Goal: Task Accomplishment & Management: Manage account settings

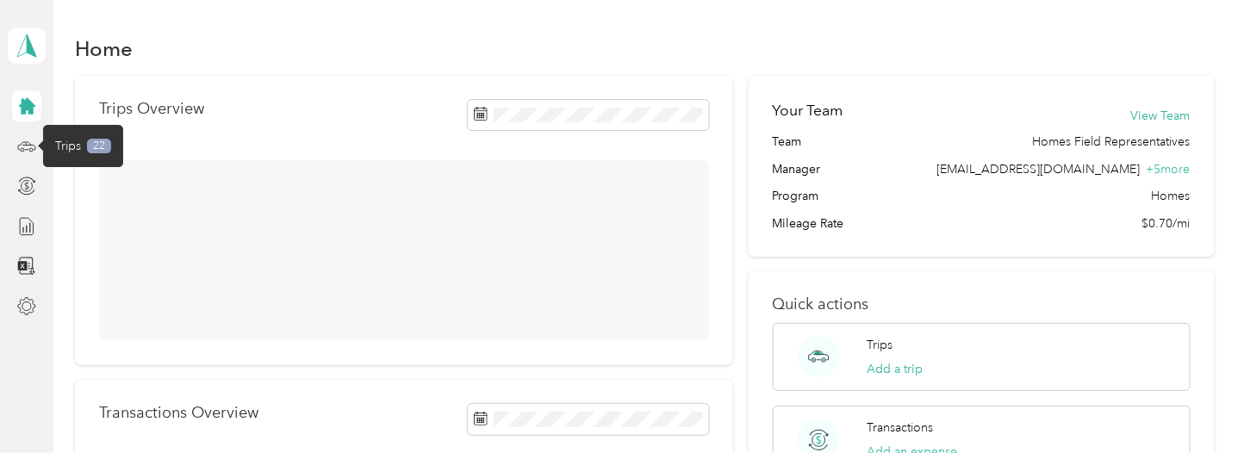
click at [30, 142] on icon at bounding box center [26, 146] width 19 height 19
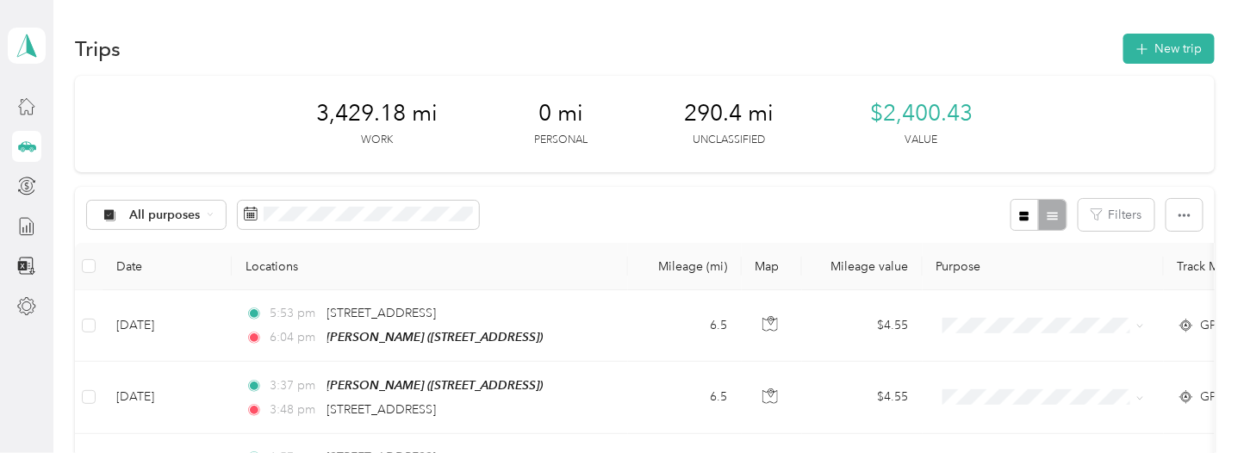
scroll to position [172, 0]
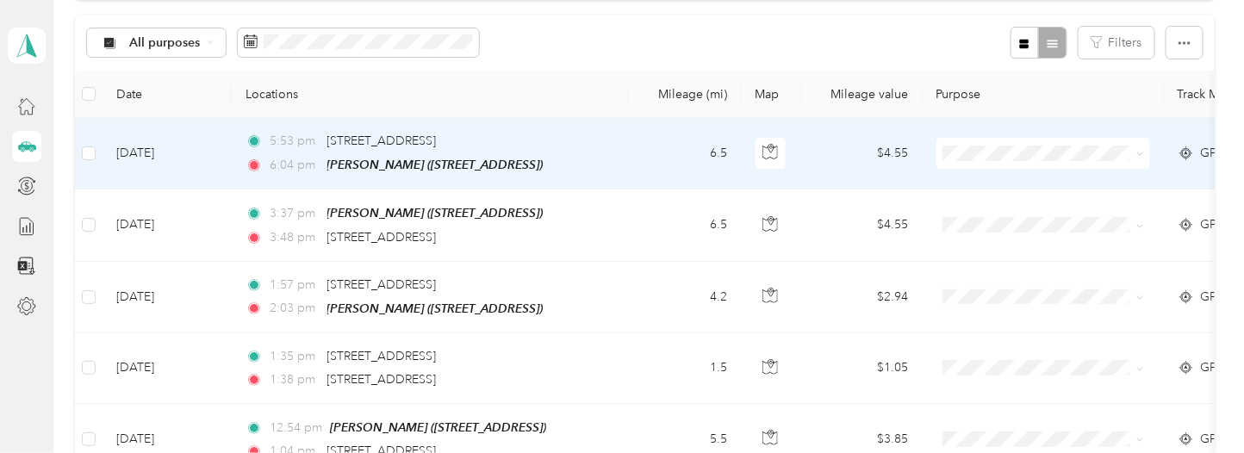
click at [827, 148] on td "$4.55" at bounding box center [862, 154] width 121 height 72
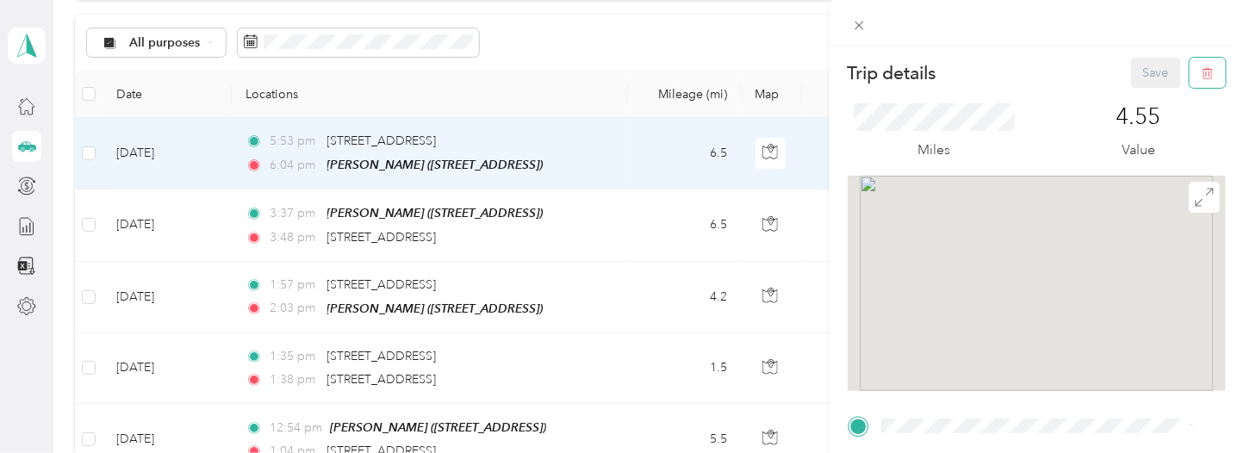
click at [1190, 61] on button "button" at bounding box center [1208, 73] width 36 height 30
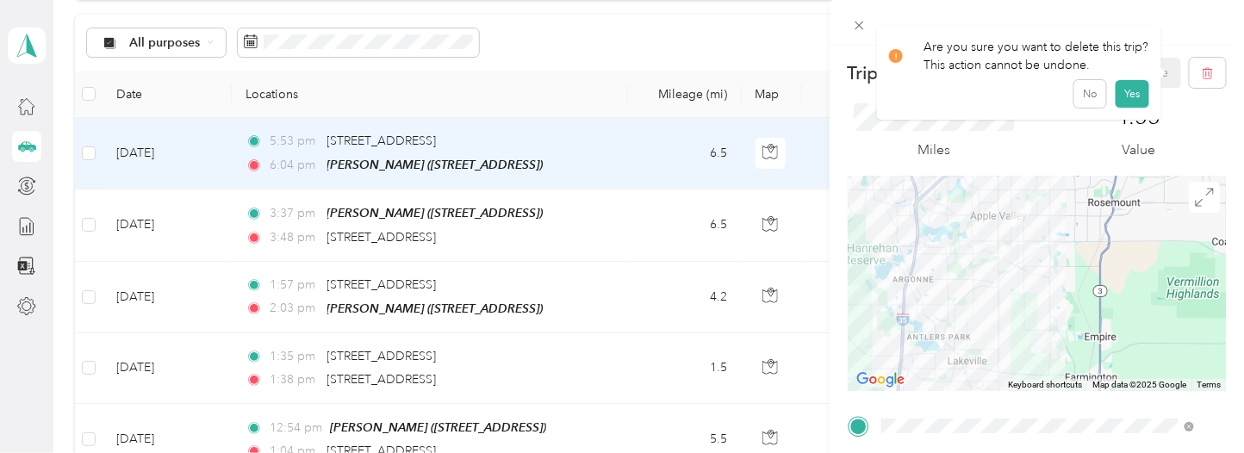
click at [1131, 94] on button "Yes" at bounding box center [1133, 94] width 34 height 28
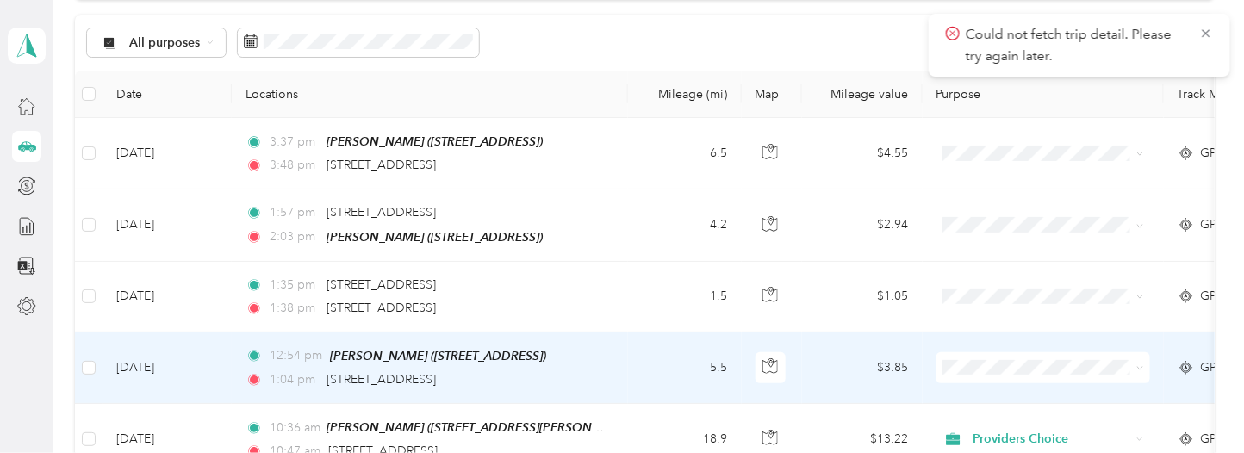
scroll to position [345, 0]
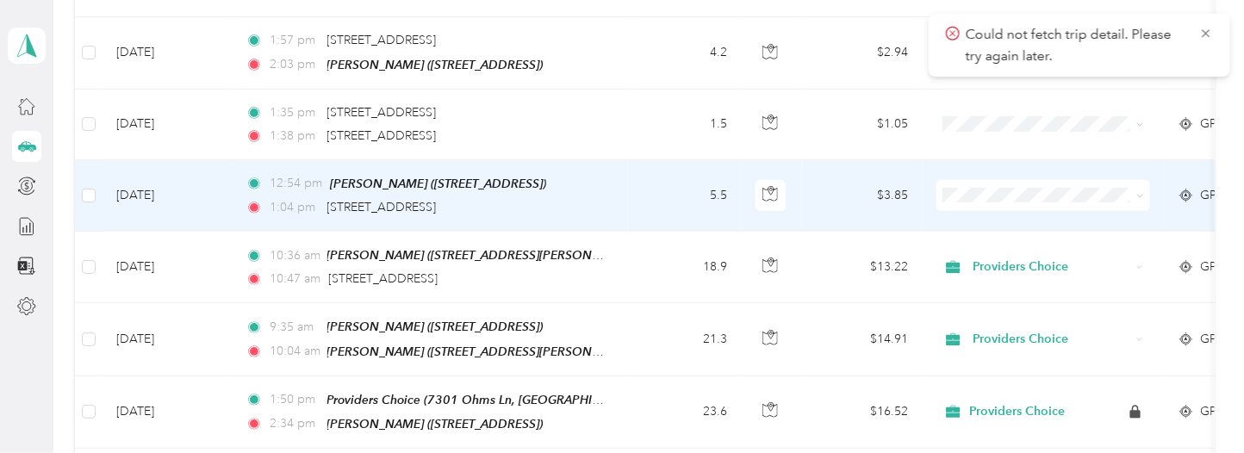
click at [645, 194] on td "5.5" at bounding box center [685, 196] width 114 height 72
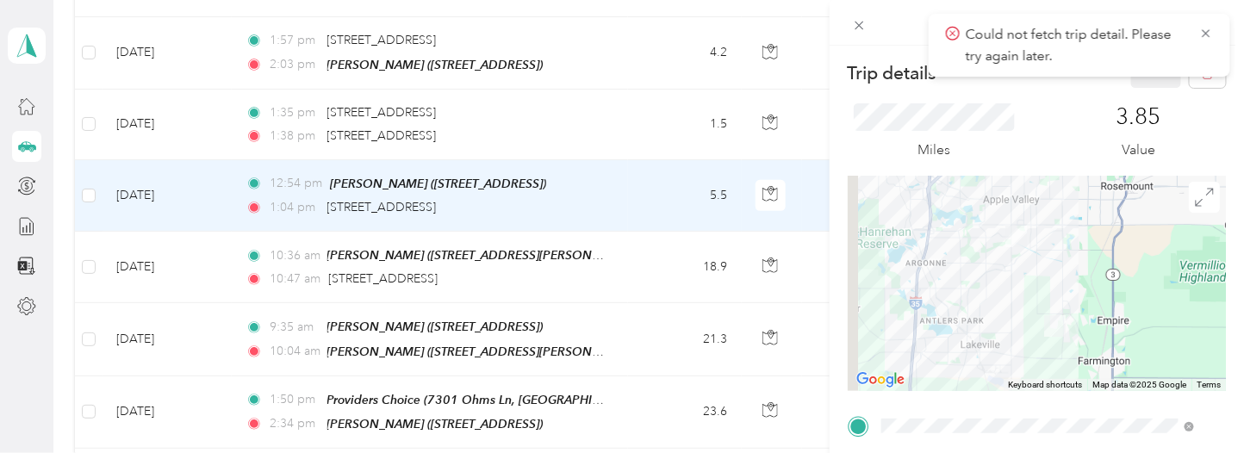
click at [1211, 30] on icon at bounding box center [1207, 34] width 14 height 16
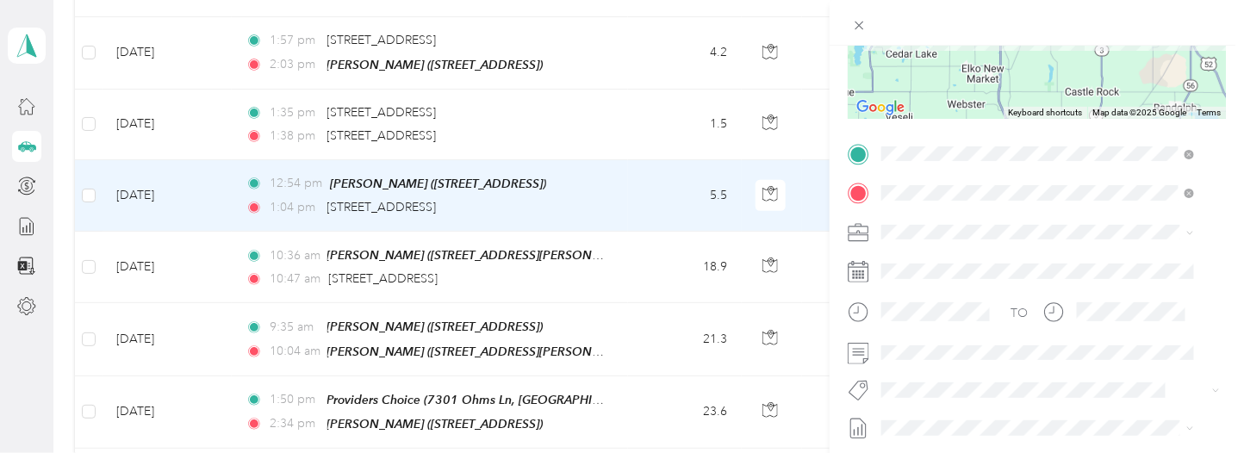
scroll to position [286, 0]
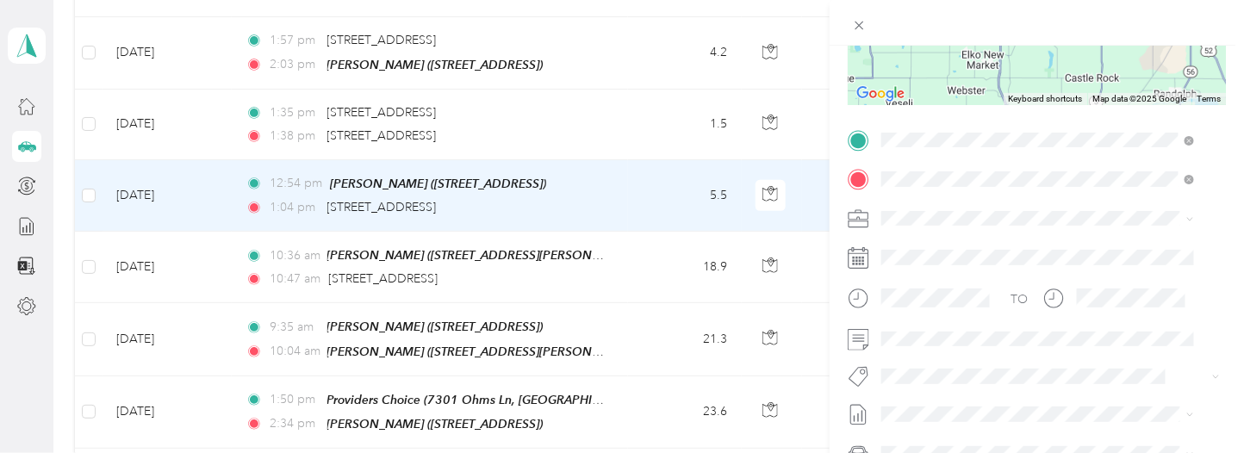
click at [943, 241] on span "Providers Choice" at bounding box center [934, 244] width 93 height 15
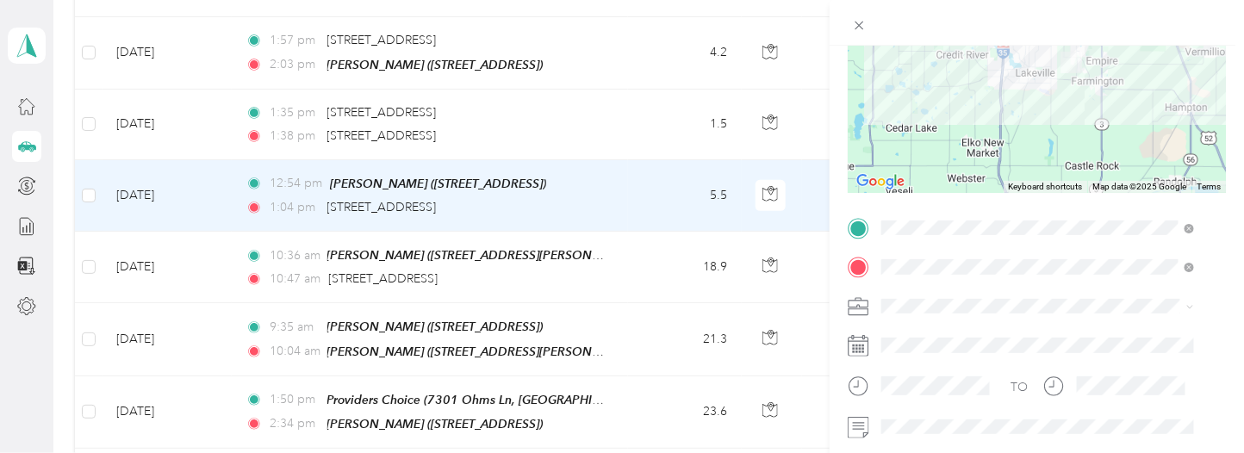
scroll to position [0, 0]
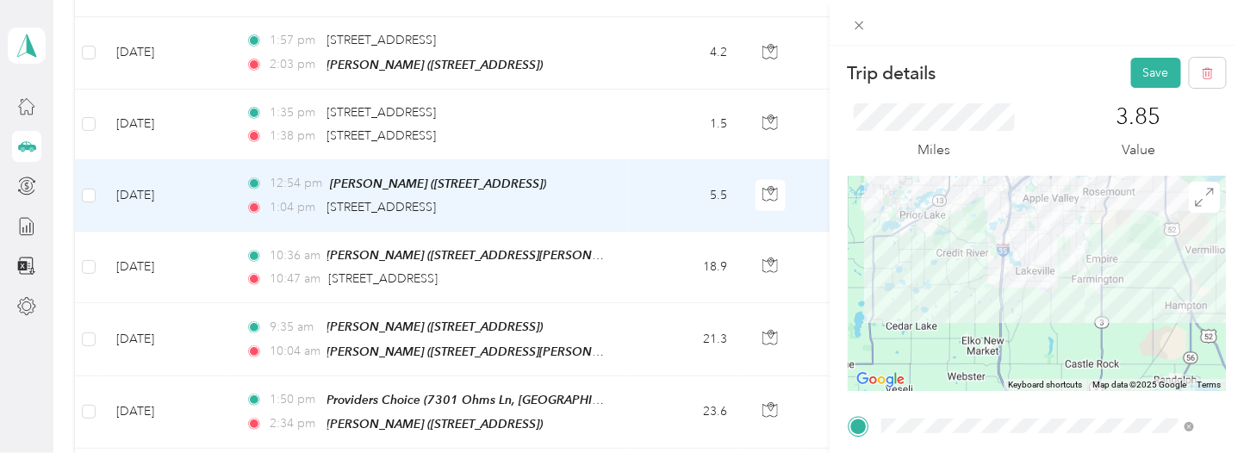
click at [1134, 69] on button "Save" at bounding box center [1157, 73] width 50 height 30
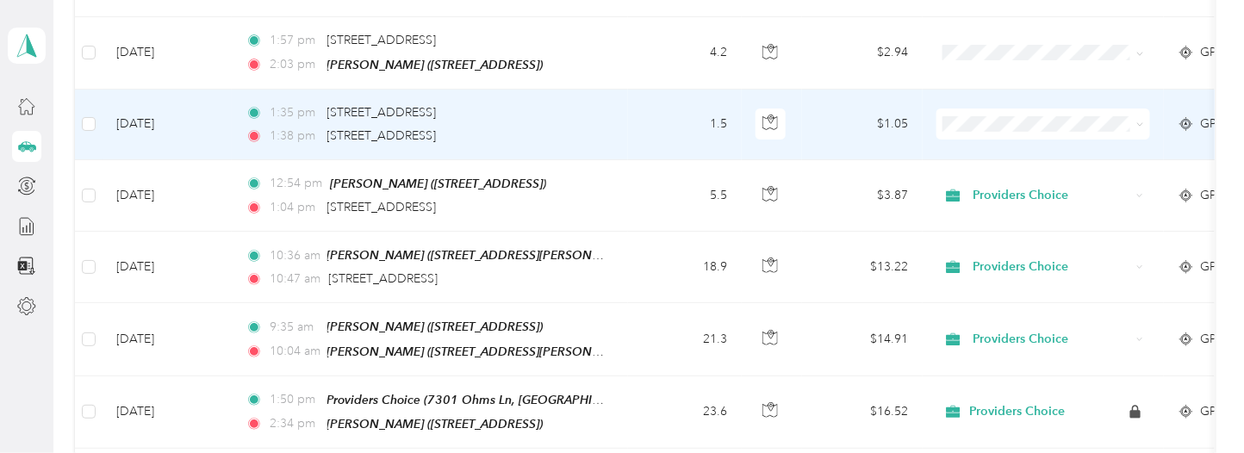
click at [621, 119] on td "1:35 pm [STREET_ADDRESS] 1:38 pm [STREET_ADDRESS]" at bounding box center [430, 125] width 396 height 71
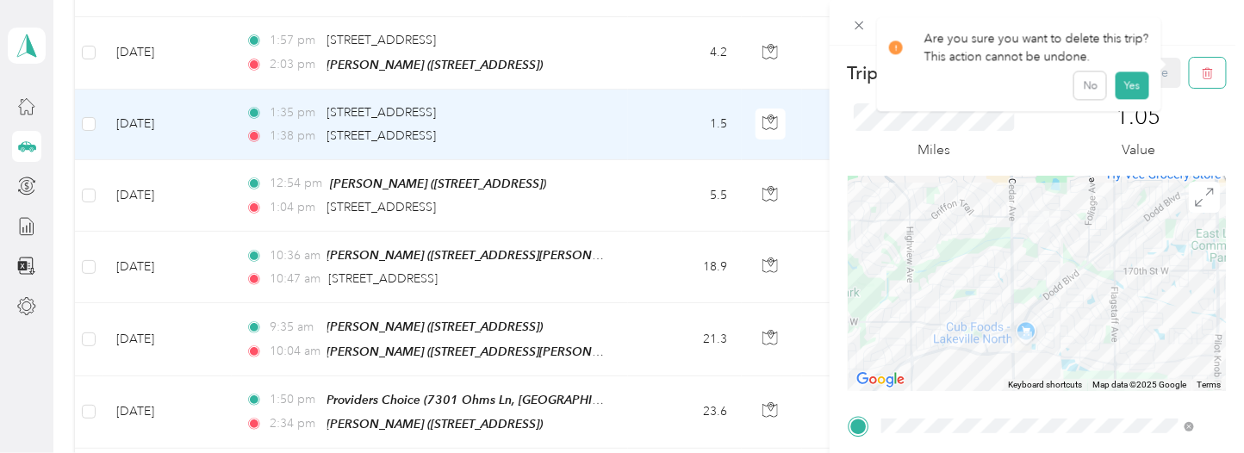
click at [1202, 69] on icon "button" at bounding box center [1208, 73] width 12 height 12
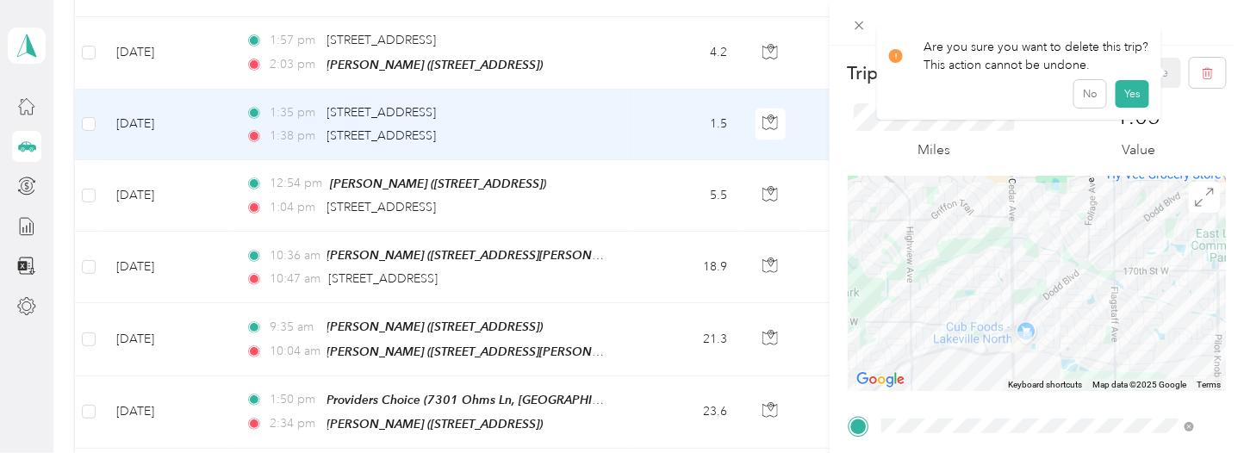
click at [1124, 90] on button "Yes" at bounding box center [1133, 94] width 34 height 28
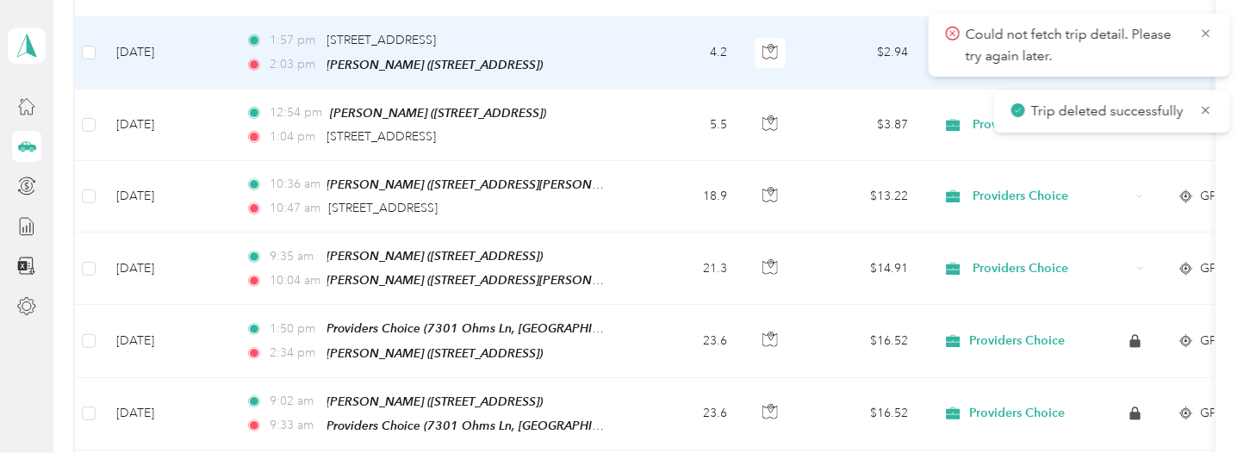
click at [651, 53] on td "4.2" at bounding box center [685, 53] width 114 height 72
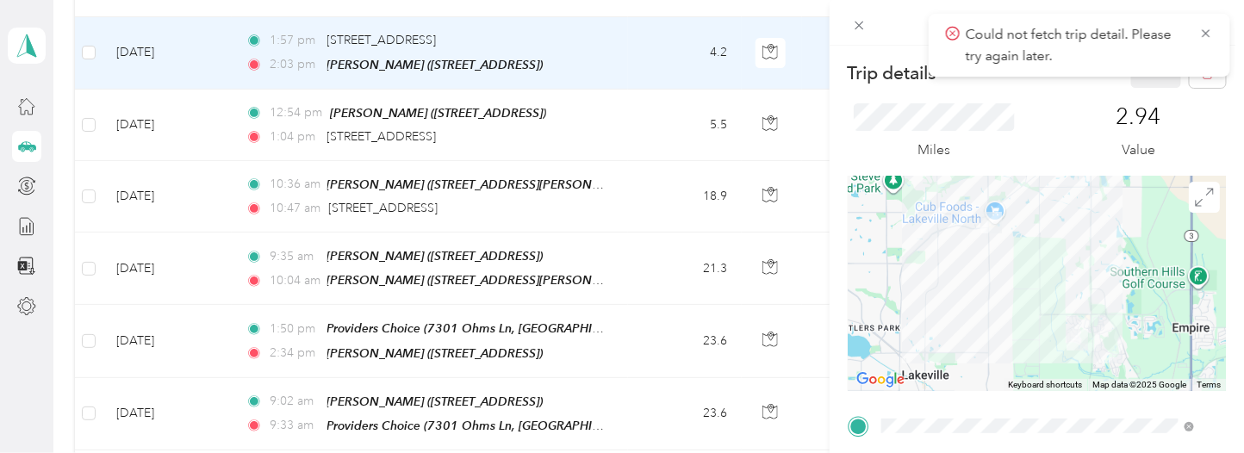
click at [1206, 30] on icon at bounding box center [1207, 34] width 14 height 16
click at [1202, 72] on icon "button" at bounding box center [1208, 73] width 12 height 12
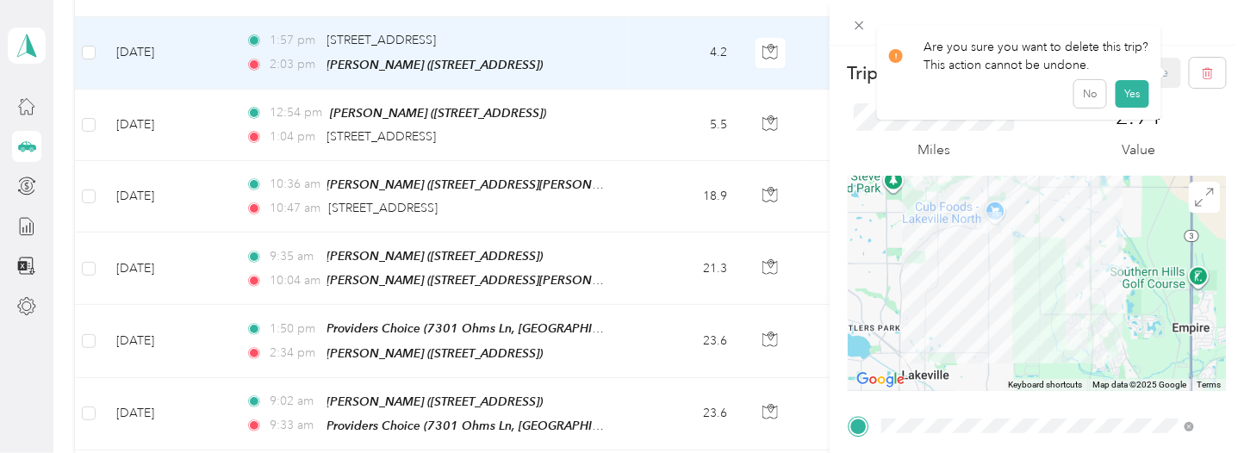
click at [1130, 90] on button "Yes" at bounding box center [1133, 94] width 34 height 28
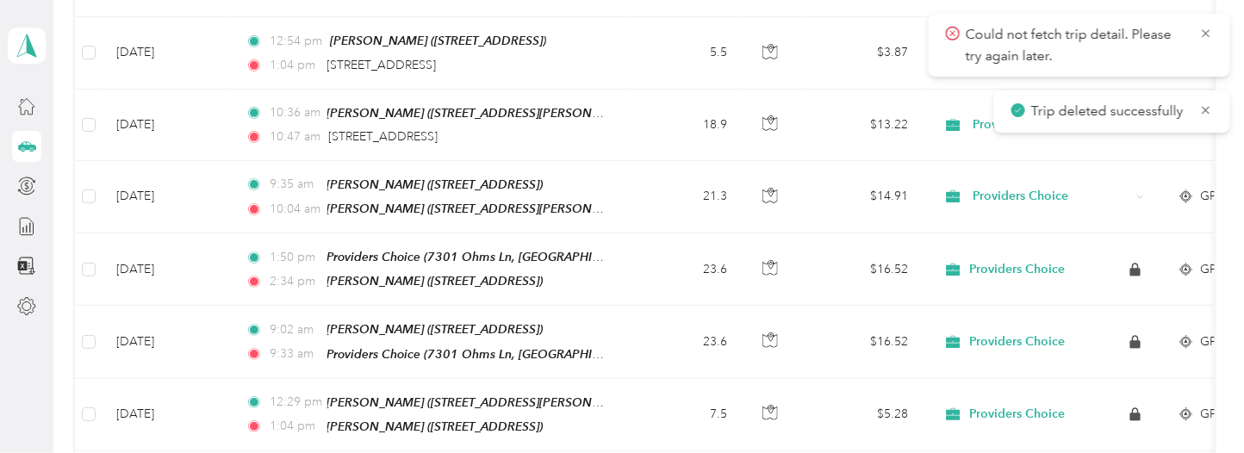
click at [1207, 32] on icon at bounding box center [1206, 33] width 8 height 8
click at [1210, 36] on icon at bounding box center [1207, 34] width 14 height 16
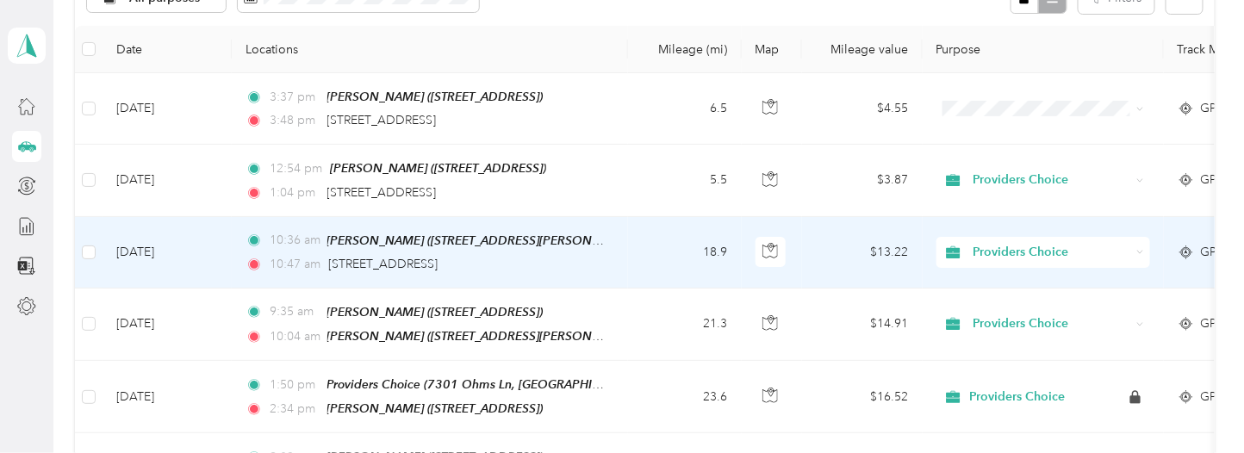
scroll to position [172, 0]
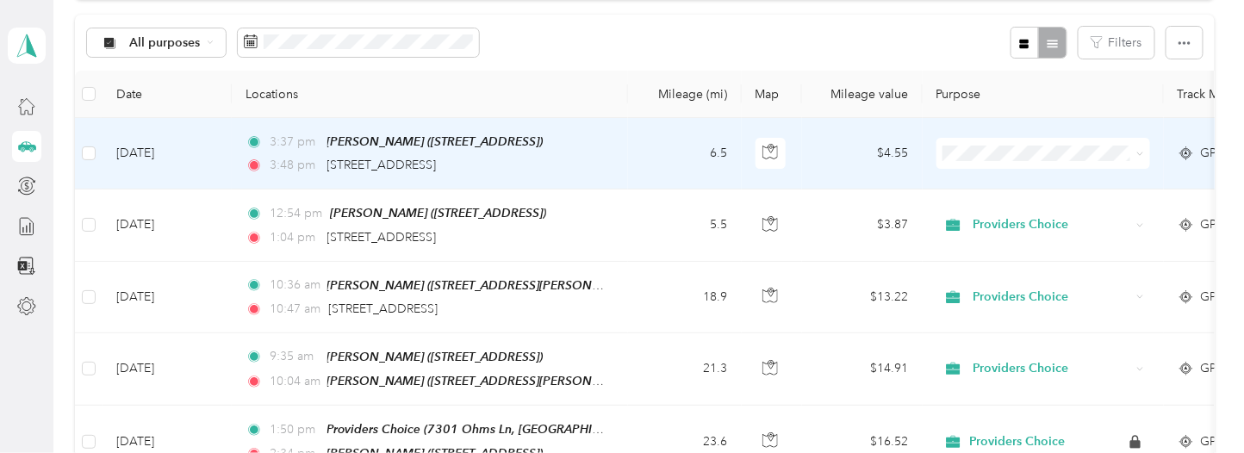
click at [657, 142] on td "6.5" at bounding box center [685, 154] width 114 height 72
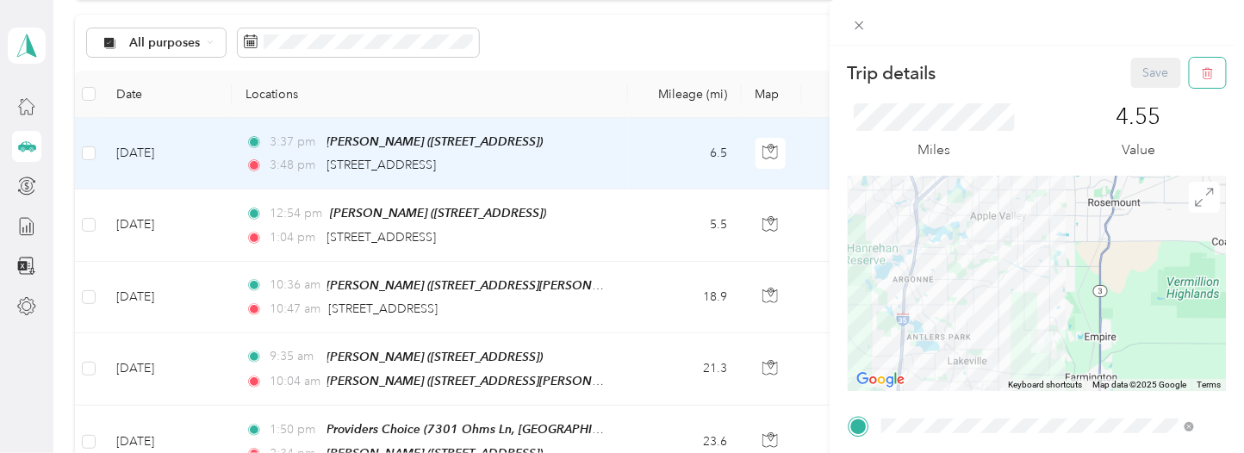
click at [1191, 78] on button "button" at bounding box center [1208, 73] width 36 height 30
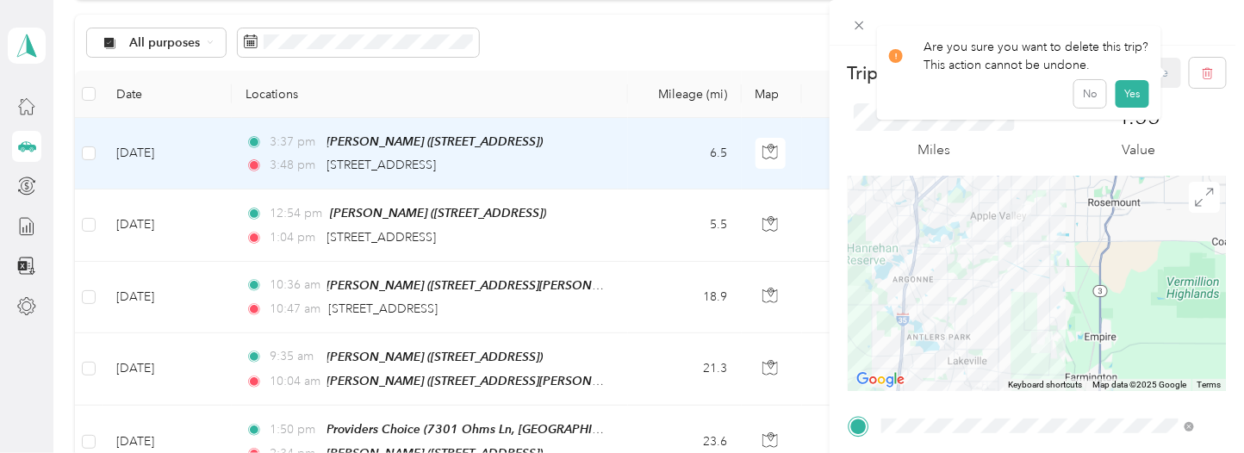
click at [1138, 85] on button "Yes" at bounding box center [1133, 94] width 34 height 28
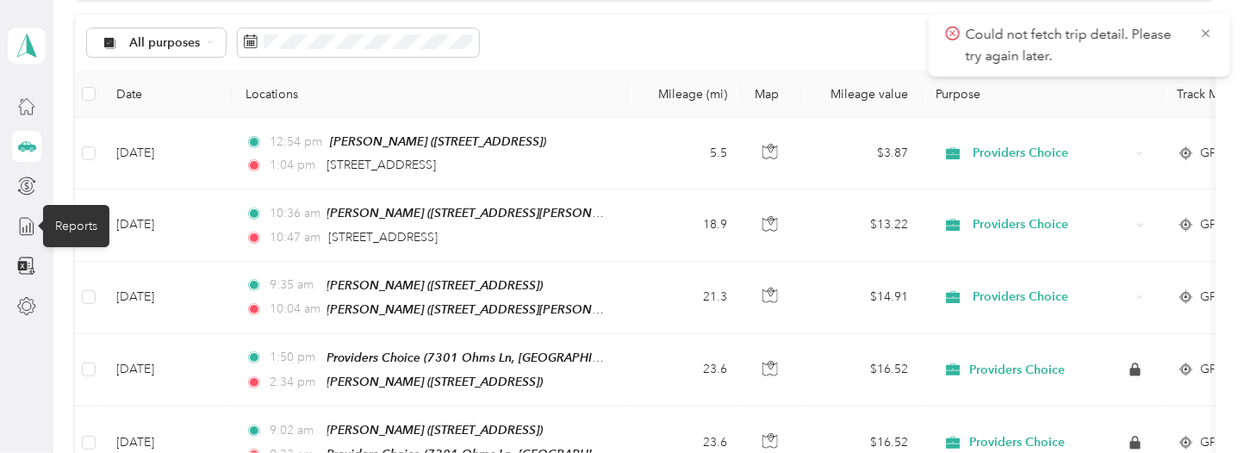
click at [27, 224] on icon at bounding box center [26, 226] width 19 height 19
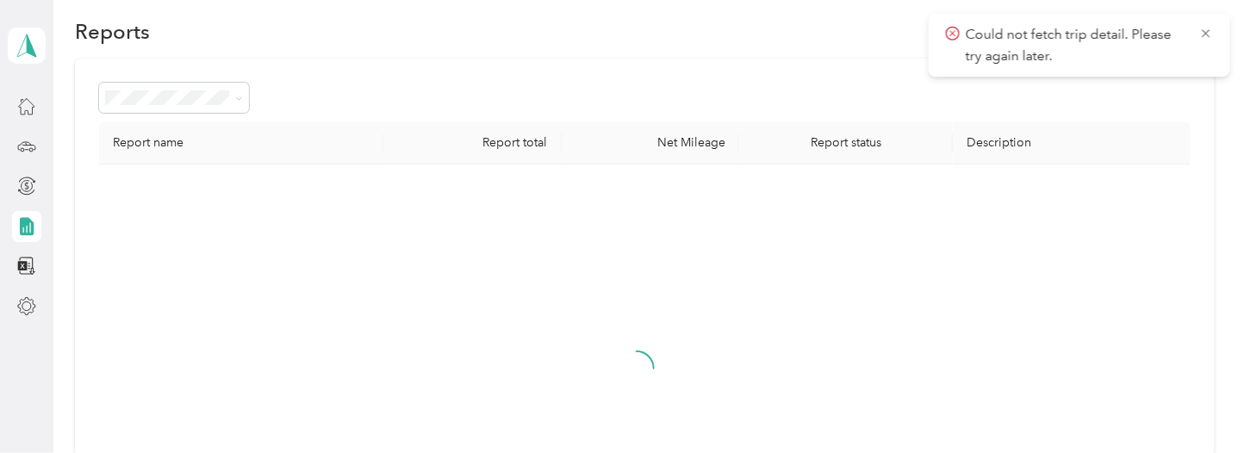
scroll to position [172, 0]
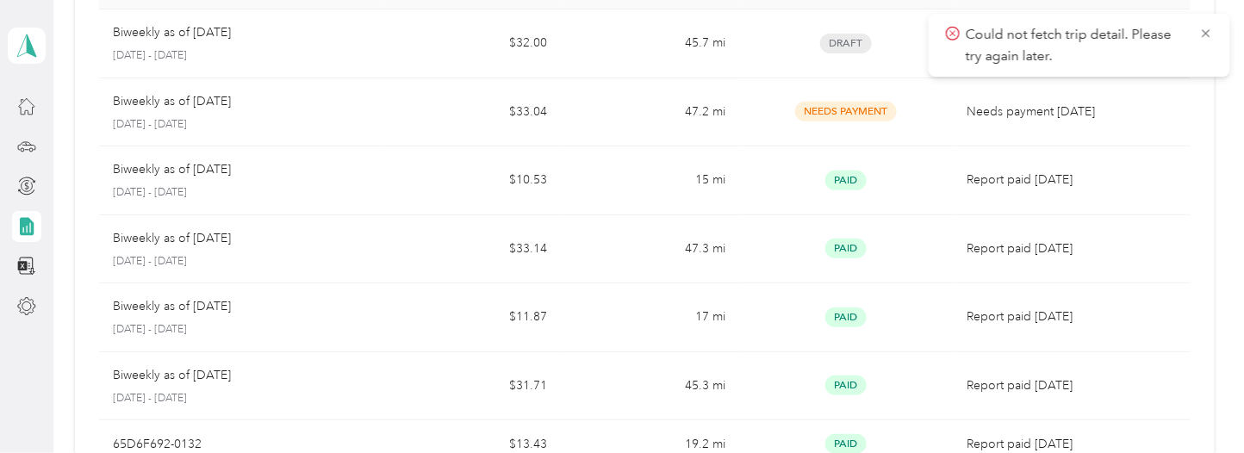
click at [1207, 34] on icon at bounding box center [1207, 34] width 14 height 16
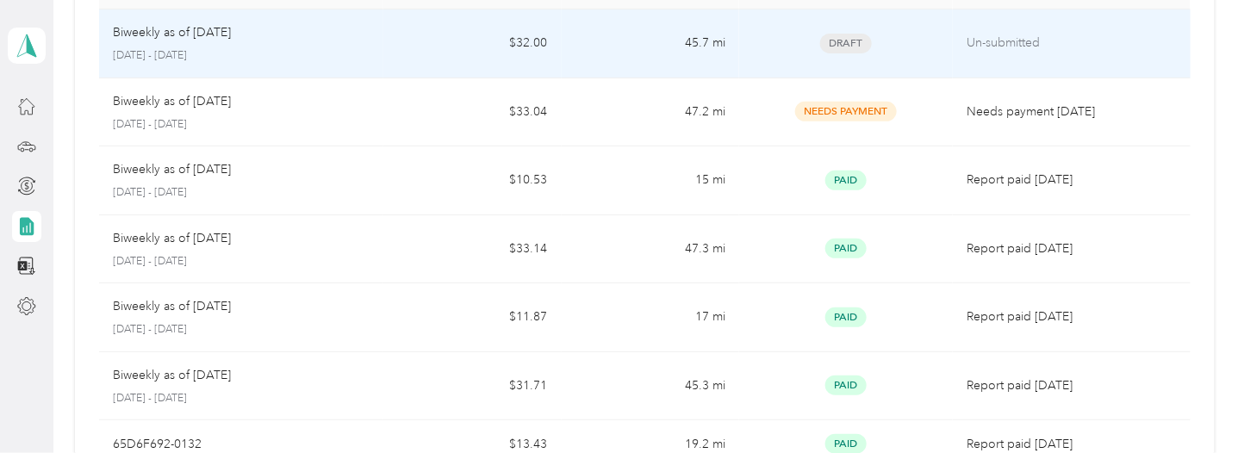
click at [614, 42] on td "45.7 mi" at bounding box center [651, 43] width 178 height 69
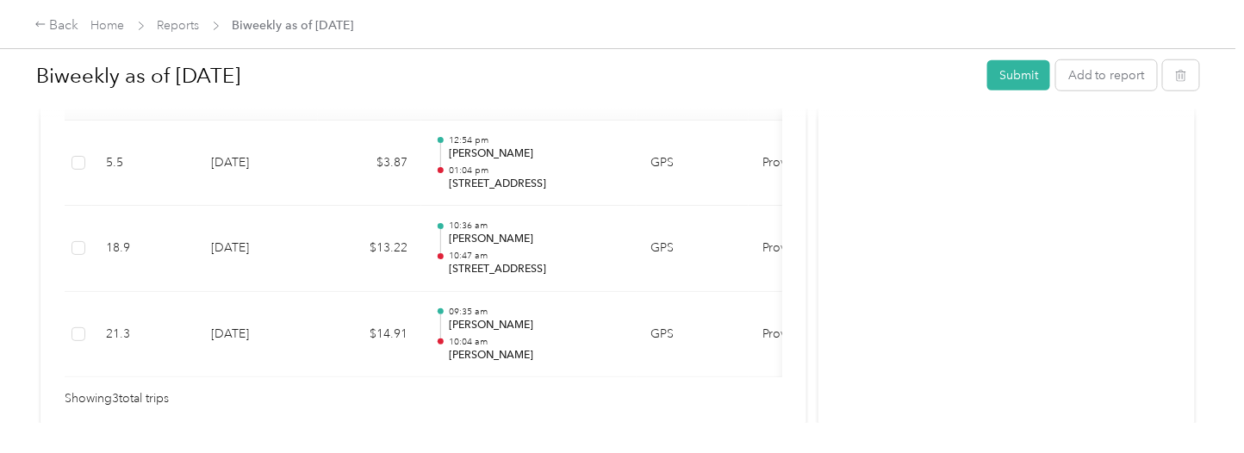
scroll to position [517, 0]
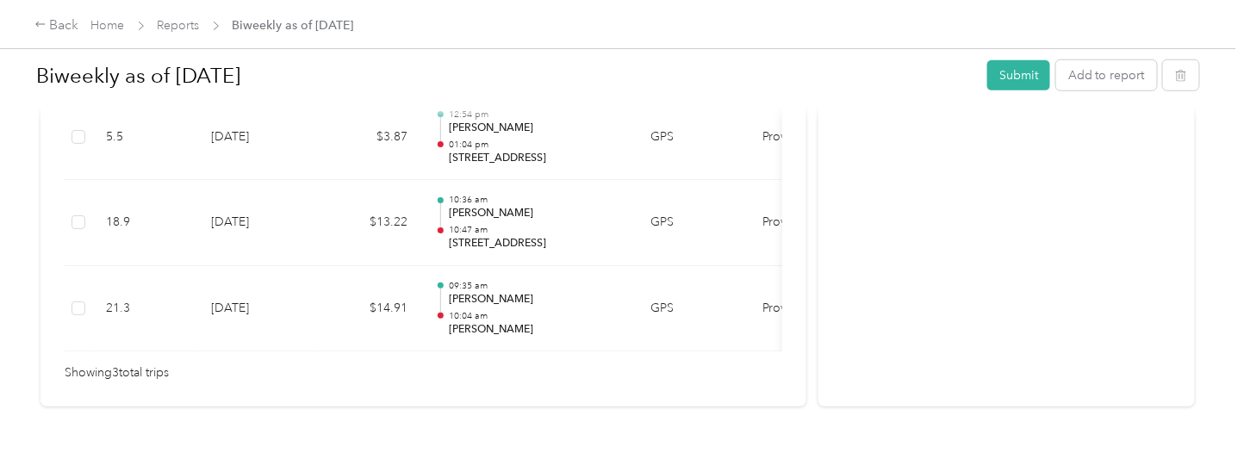
click at [64, 28] on div "Back" at bounding box center [56, 26] width 45 height 21
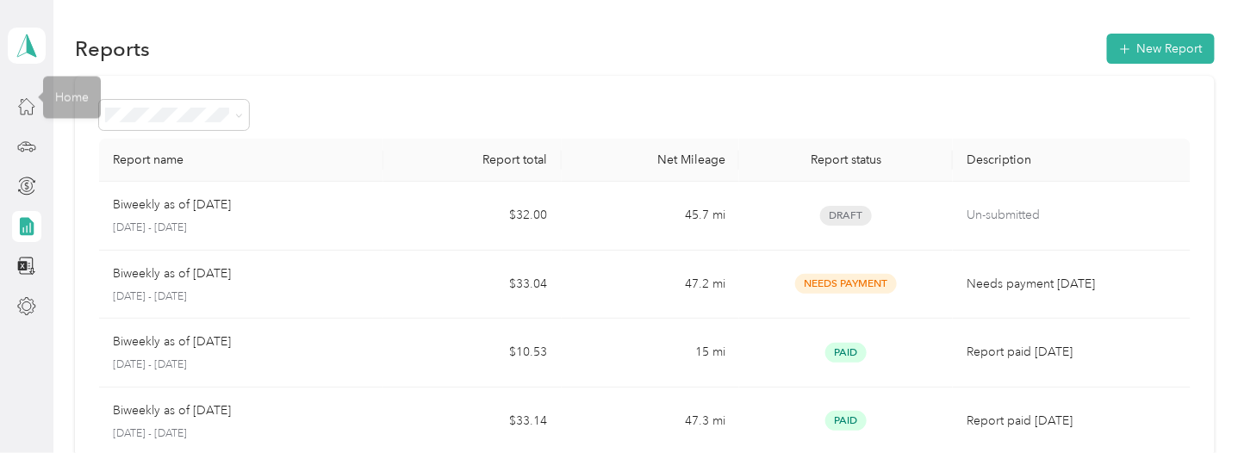
click at [24, 143] on icon at bounding box center [26, 146] width 19 height 19
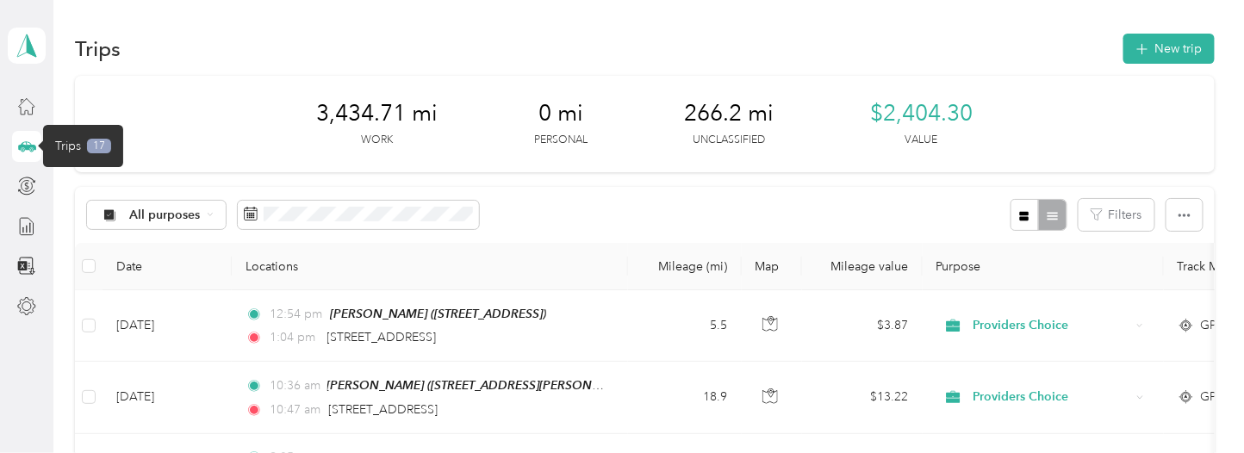
scroll to position [172, 0]
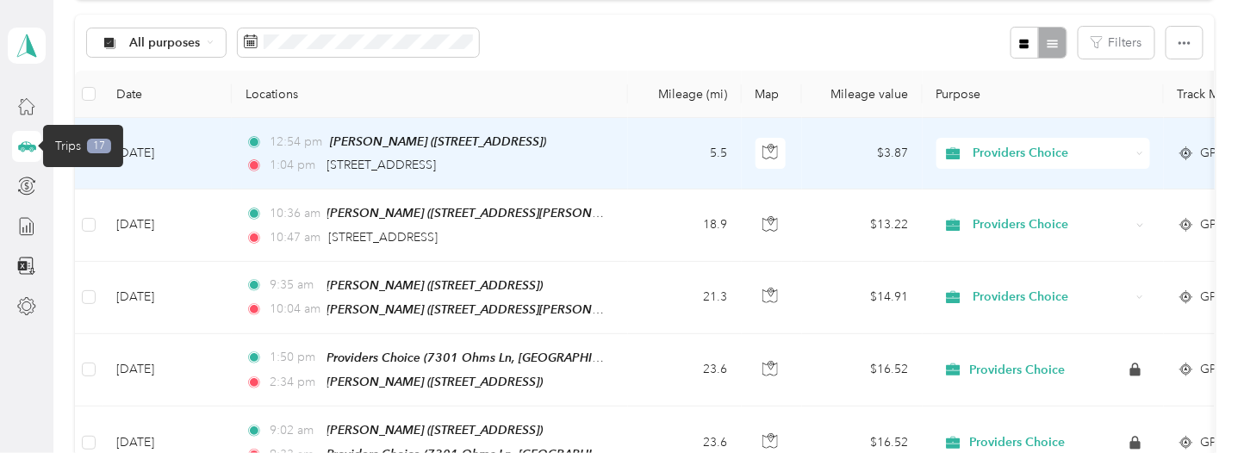
click at [638, 157] on td "5.5" at bounding box center [685, 154] width 114 height 72
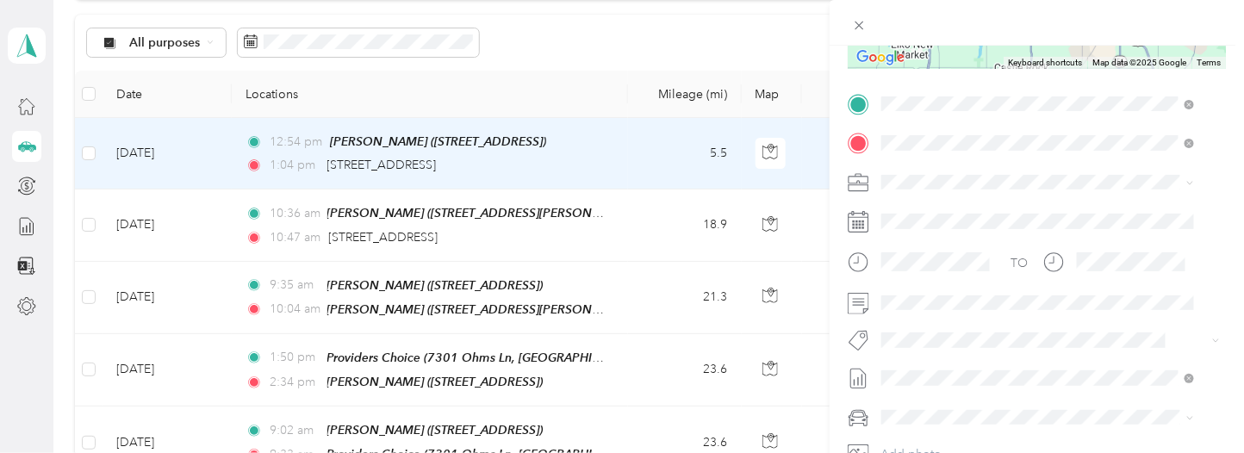
scroll to position [323, 0]
click at [1183, 105] on span at bounding box center [1187, 103] width 16 height 12
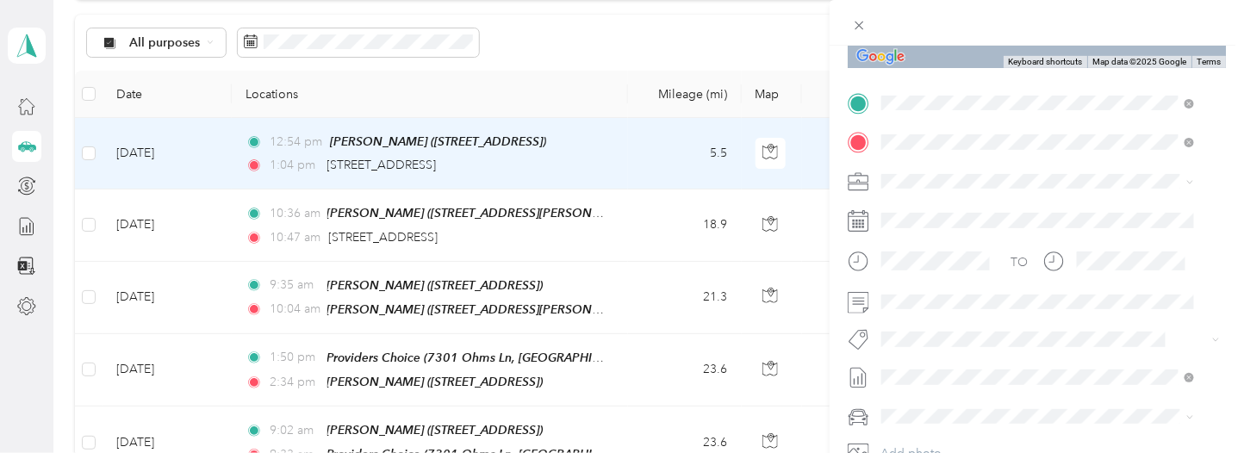
click at [1040, 78] on div "Trip details Save This trip cannot be edited because it is either under review,…" at bounding box center [1037, 120] width 378 height 771
click at [988, 208] on span "[STREET_ADDRESS][US_STATE]" at bounding box center [1000, 200] width 172 height 16
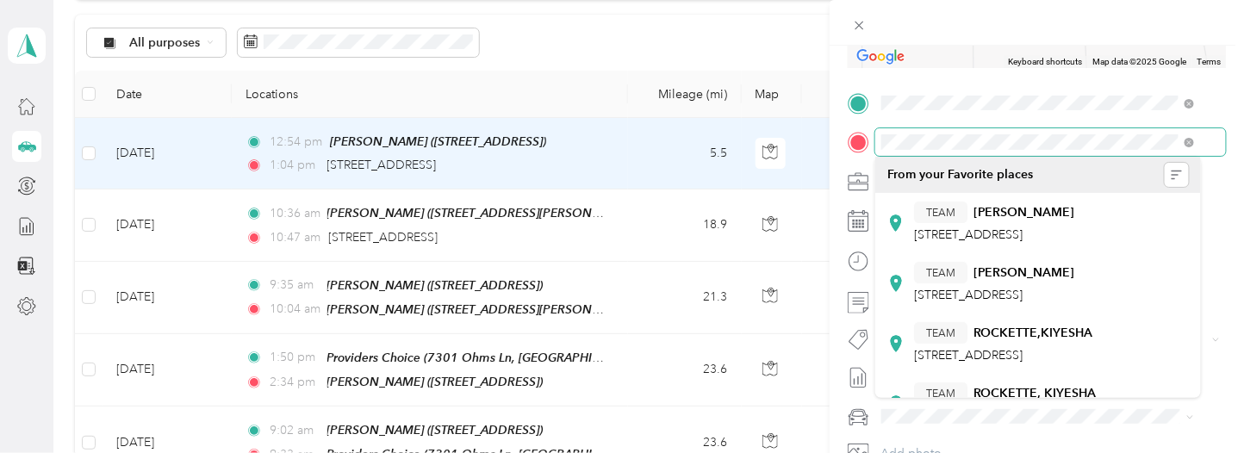
click at [865, 154] on div at bounding box center [1037, 142] width 378 height 28
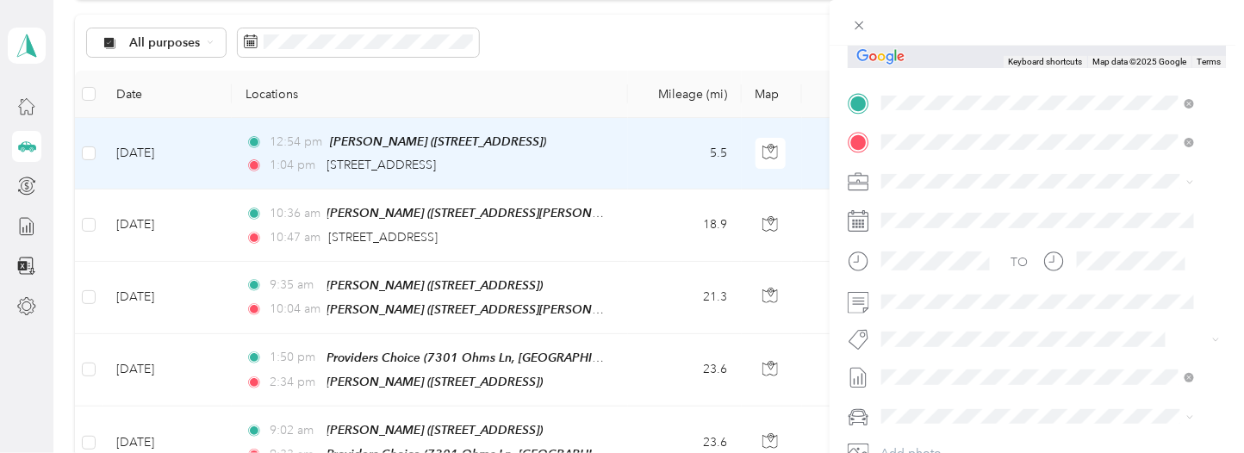
click at [1012, 219] on div "TEAM [PERSON_NAME] [STREET_ADDRESS]" at bounding box center [994, 223] width 161 height 42
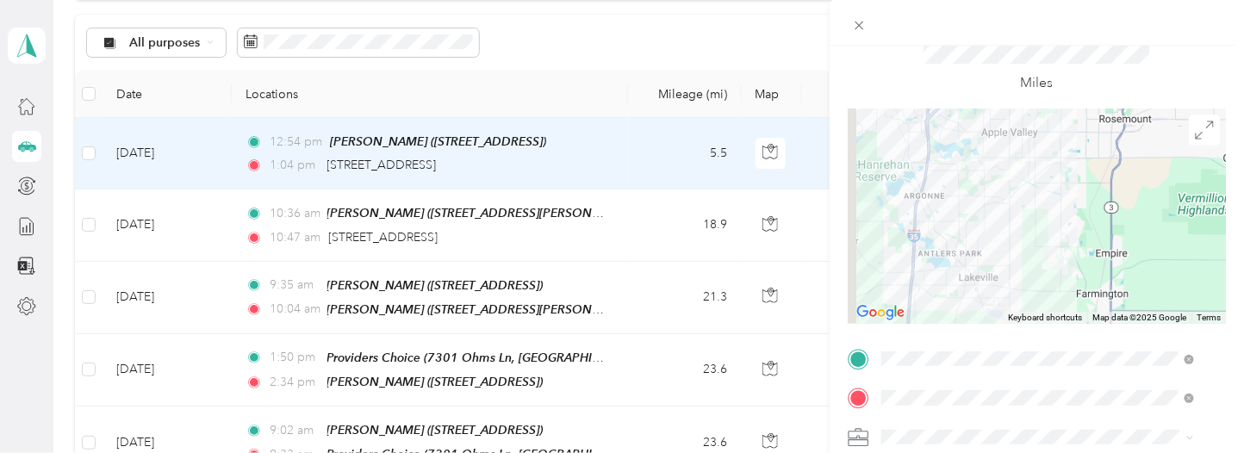
scroll to position [0, 0]
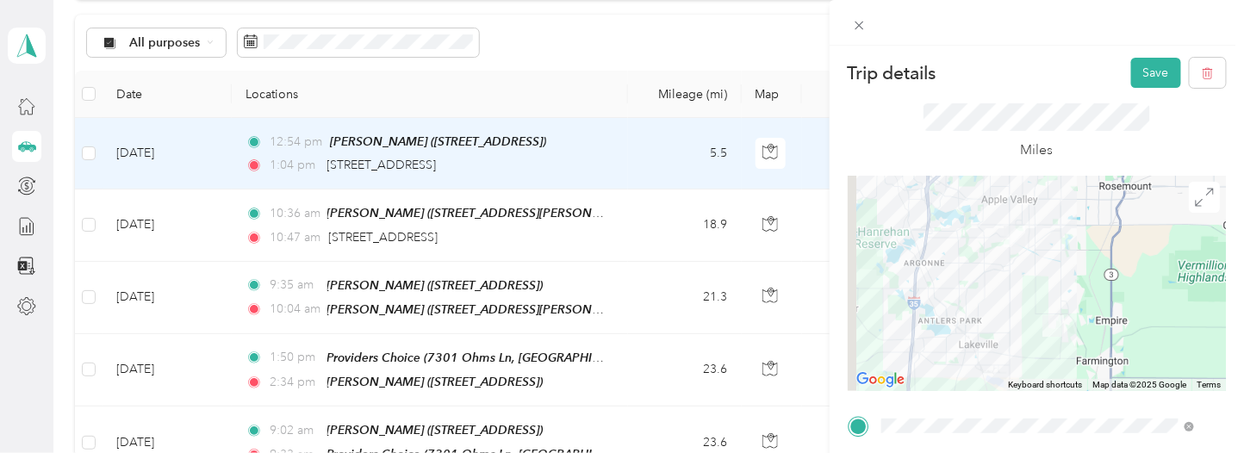
click at [1132, 64] on button "Save" at bounding box center [1157, 73] width 50 height 30
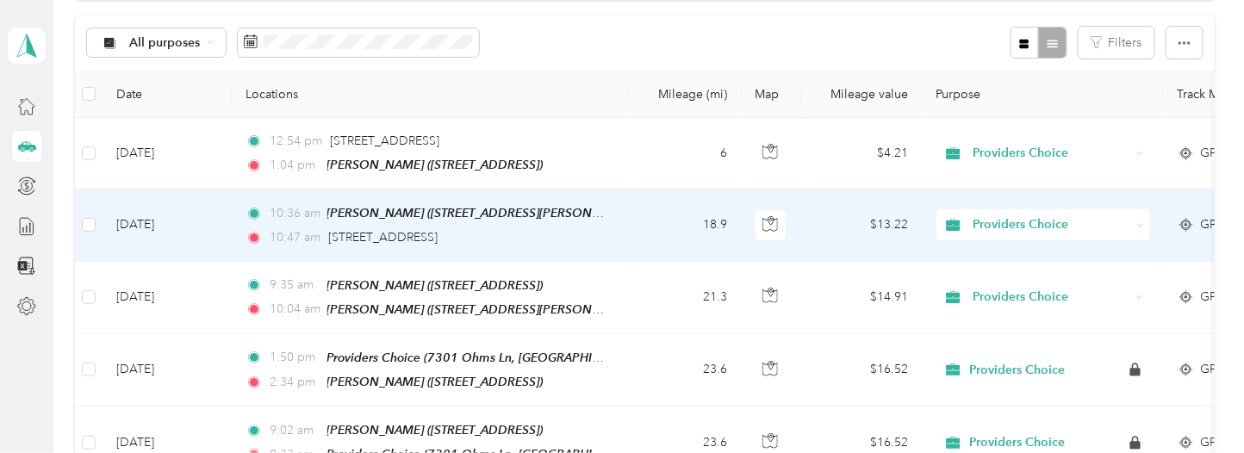
click at [637, 234] on td "18.9" at bounding box center [685, 226] width 114 height 72
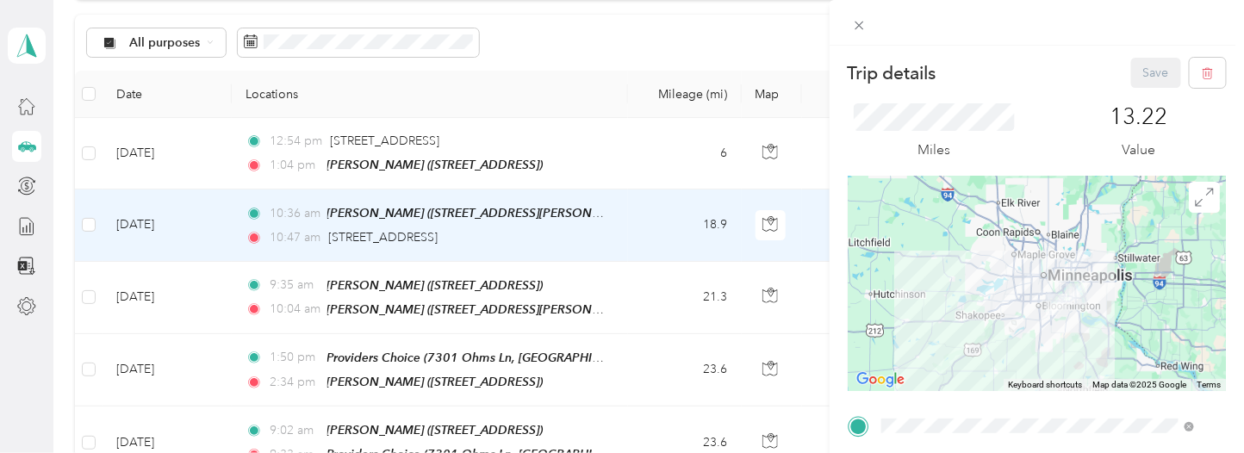
click at [25, 227] on div "Trip details Save This trip cannot be edited because it is either under review,…" at bounding box center [622, 226] width 1244 height 453
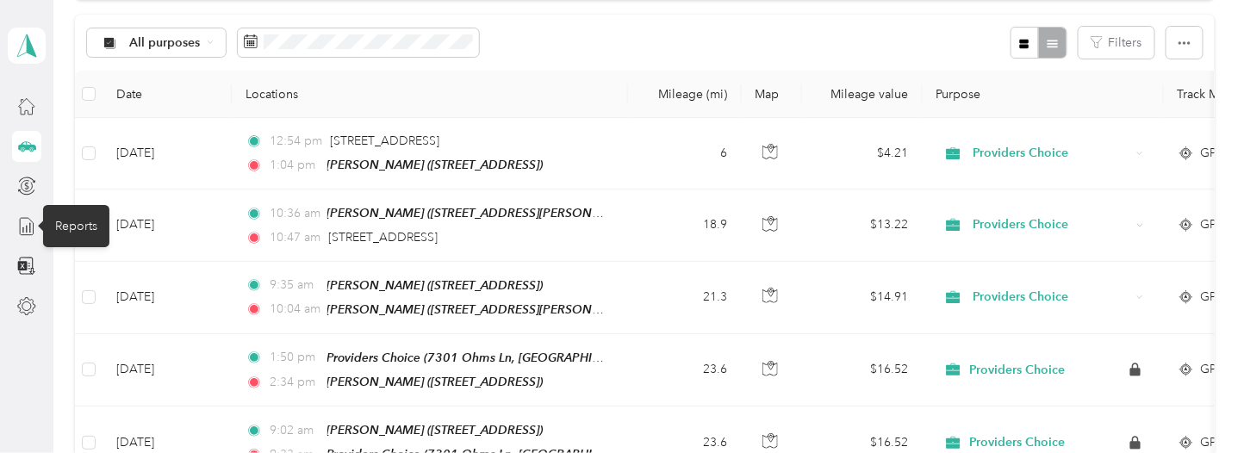
click at [20, 218] on icon at bounding box center [26, 226] width 13 height 17
